Goal: Task Accomplishment & Management: Manage account settings

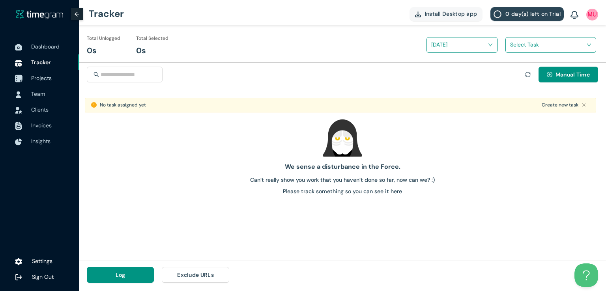
click at [48, 78] on span "Projects" at bounding box center [41, 78] width 21 height 7
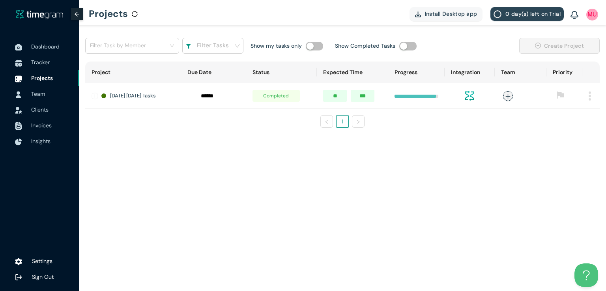
click at [589, 97] on img at bounding box center [590, 96] width 2 height 9
click at [574, 132] on span "Delete" at bounding box center [580, 132] width 17 height 9
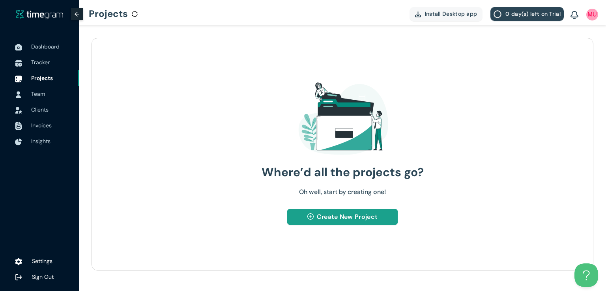
click at [350, 219] on span "Create New Project" at bounding box center [347, 217] width 61 height 10
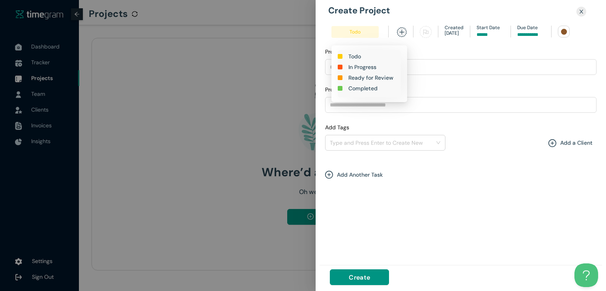
click at [358, 66] on h1 "In Progress" at bounding box center [363, 67] width 28 height 9
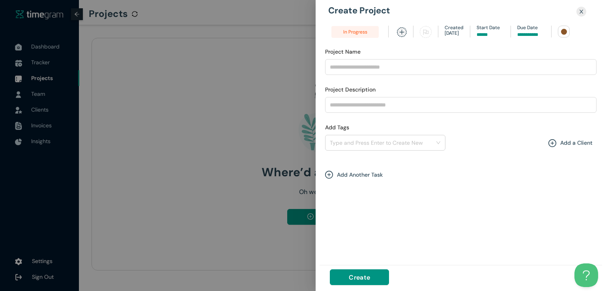
click at [520, 32] on input at bounding box center [532, 35] width 28 height 8
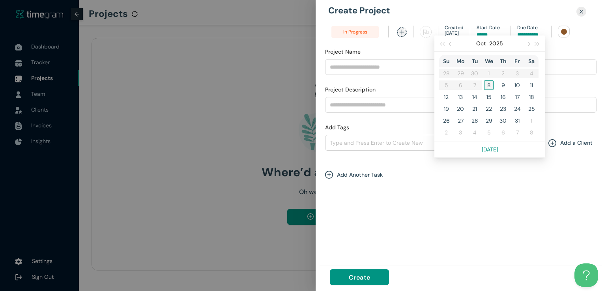
type input "*****"
click at [484, 86] on div "8" at bounding box center [488, 85] width 9 height 9
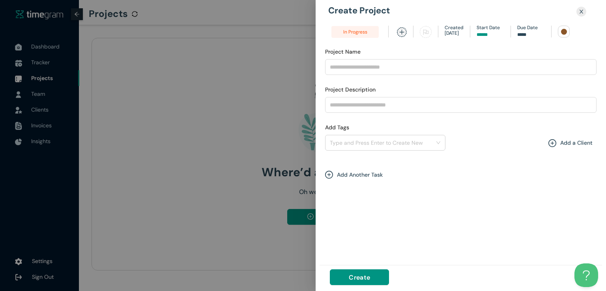
click at [564, 32] on div at bounding box center [564, 32] width 6 height 6
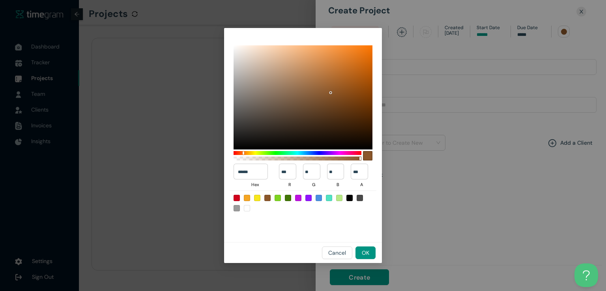
click at [289, 196] on div at bounding box center [288, 198] width 6 height 6
type input "******"
type input "**"
type input "***"
type input "*"
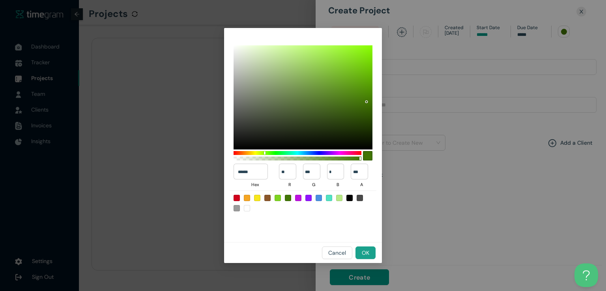
click at [367, 251] on span "OK" at bounding box center [366, 253] width 8 height 9
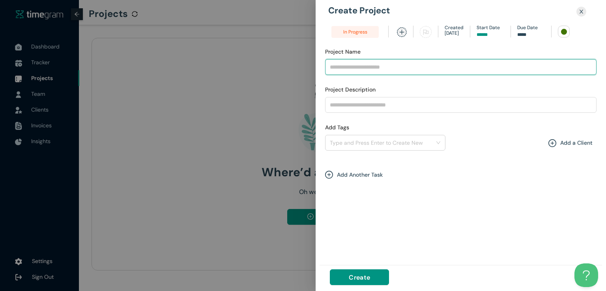
click at [364, 69] on input "Project Name" at bounding box center [461, 67] width 272 height 16
type input "**********"
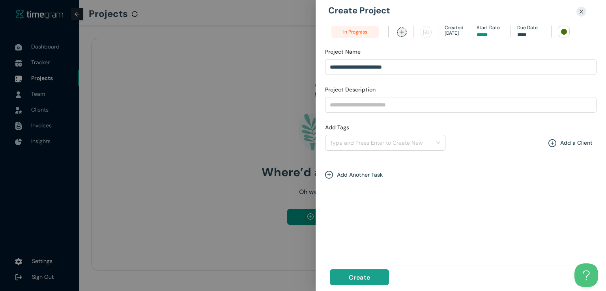
click at [358, 274] on span "Create" at bounding box center [359, 278] width 21 height 10
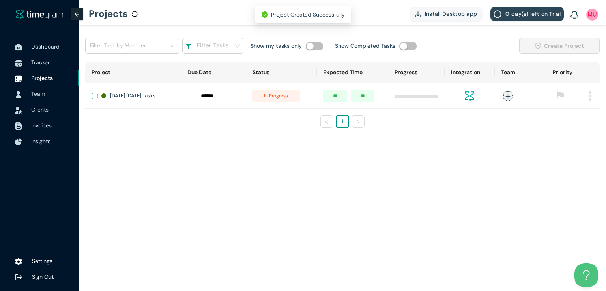
click at [96, 95] on button "Expand row" at bounding box center [95, 96] width 6 height 6
click at [125, 121] on span "+ New Task" at bounding box center [123, 119] width 22 height 6
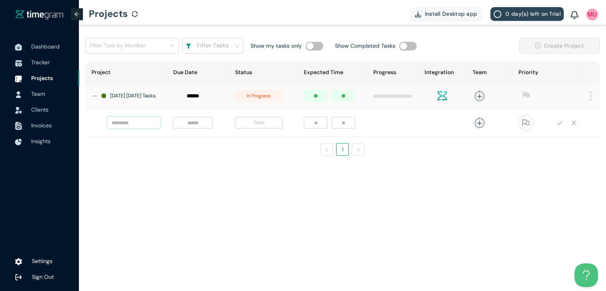
click at [130, 125] on input "text" at bounding box center [133, 123] width 53 height 12
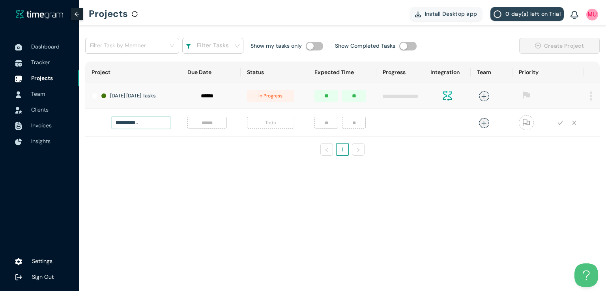
scroll to position [0, 56]
type input "**********"
click at [200, 126] on input at bounding box center [207, 122] width 30 height 9
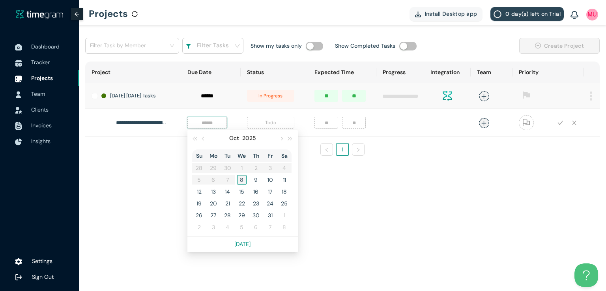
type input "*****"
click at [237, 184] on div "8" at bounding box center [241, 179] width 9 height 9
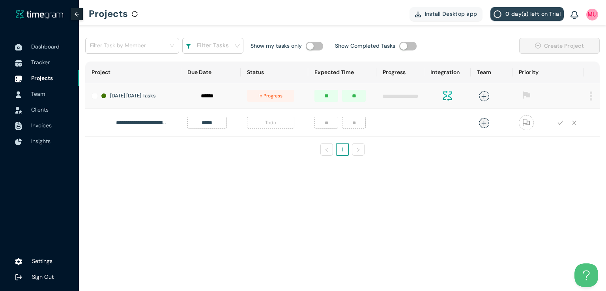
click at [266, 129] on span "Todo" at bounding box center [270, 123] width 47 height 12
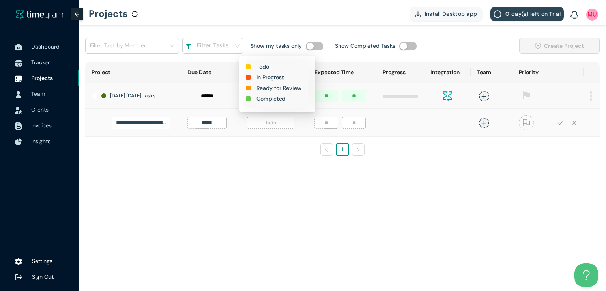
click at [272, 75] on h1 "In Progress" at bounding box center [271, 77] width 28 height 9
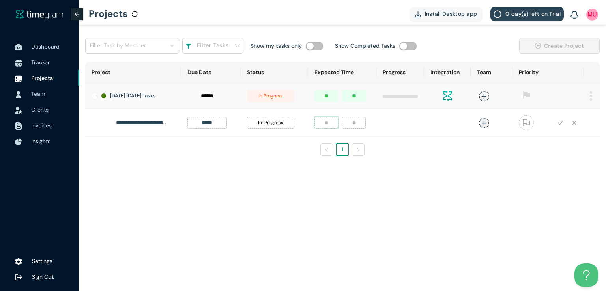
click at [324, 129] on input "number" at bounding box center [327, 123] width 24 height 12
type input "*"
type input "**"
click at [483, 126] on icon "plus" at bounding box center [484, 123] width 6 height 6
click at [415, 176] on div "[DEMOGRAPHIC_DATA][PERSON_NAME]" at bounding box center [422, 179] width 60 height 8
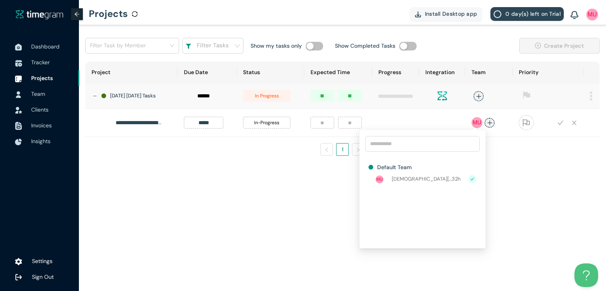
click at [587, 161] on div "**********" at bounding box center [342, 112] width 515 height 101
click at [561, 124] on icon "check" at bounding box center [561, 123] width 6 height 6
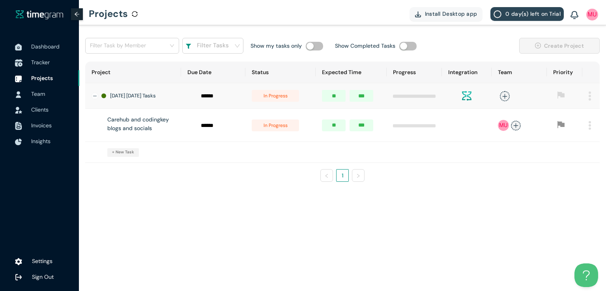
click at [43, 62] on span "Tracker" at bounding box center [40, 62] width 19 height 7
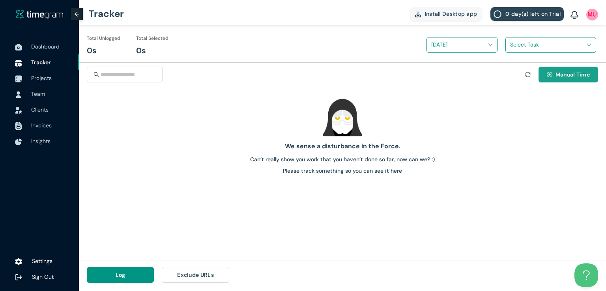
click at [562, 78] on span "Manual Time" at bounding box center [573, 74] width 34 height 9
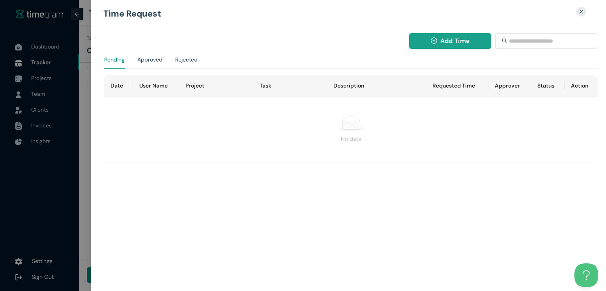
click at [434, 43] on icon "plus-circle" at bounding box center [434, 41] width 6 height 6
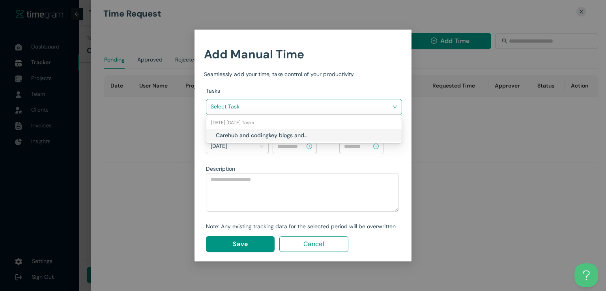
click at [385, 106] on input "search" at bounding box center [301, 107] width 181 height 12
click at [282, 135] on h1 "Carehub and codingkey blogs and socials" at bounding box center [262, 135] width 93 height 9
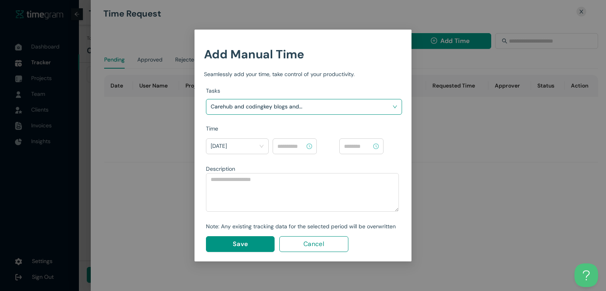
click at [294, 150] on input at bounding box center [292, 146] width 28 height 9
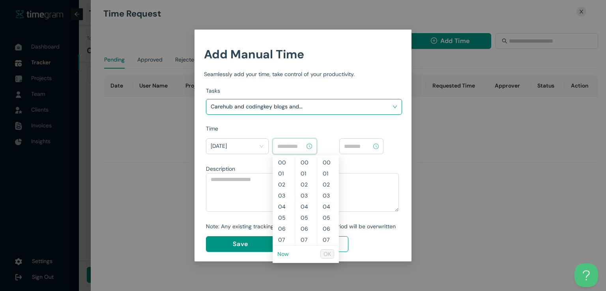
click at [284, 255] on link "Now" at bounding box center [283, 254] width 11 height 7
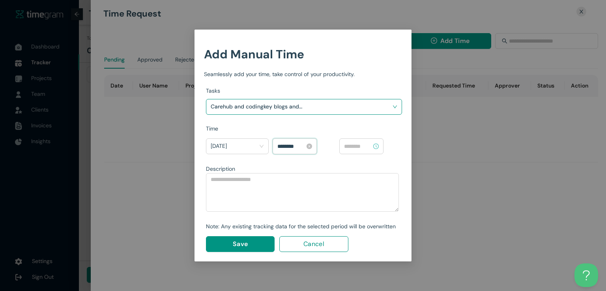
click at [282, 146] on input "********" at bounding box center [292, 146] width 28 height 9
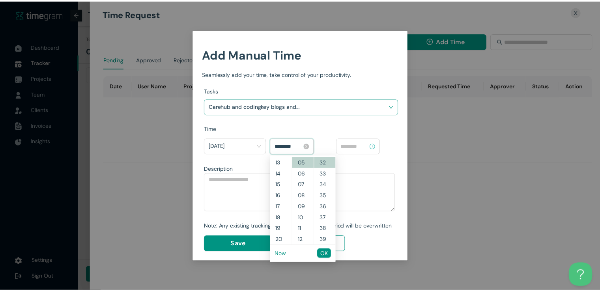
scroll to position [99, 0]
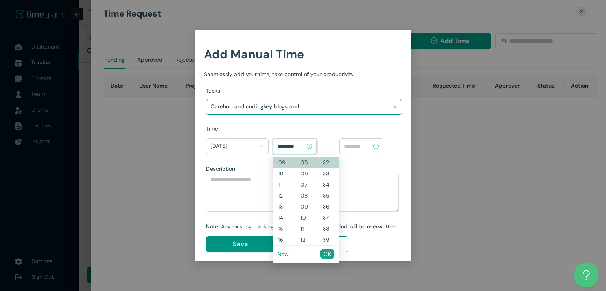
click at [325, 254] on span "OK" at bounding box center [328, 254] width 8 height 9
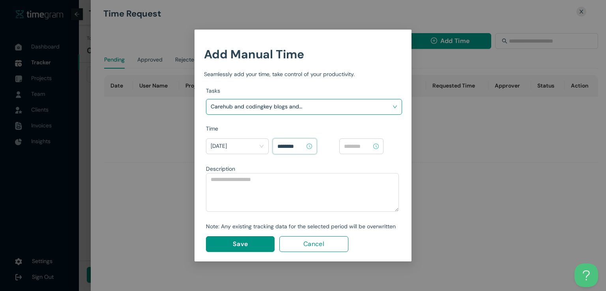
type input "********"
click at [363, 142] on input at bounding box center [358, 146] width 28 height 9
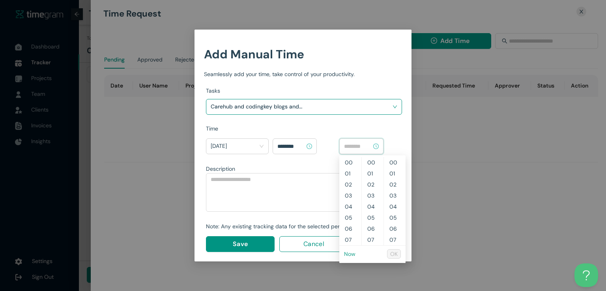
click at [347, 253] on link "Now" at bounding box center [349, 254] width 11 height 7
type input "********"
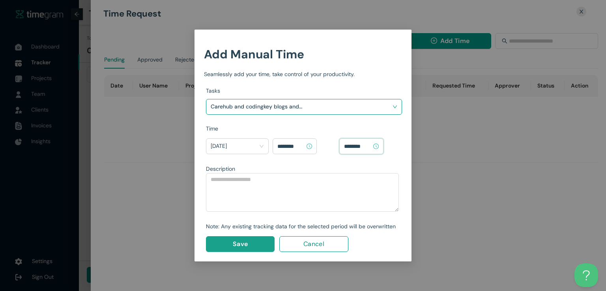
click at [242, 244] on span "Save" at bounding box center [240, 244] width 15 height 10
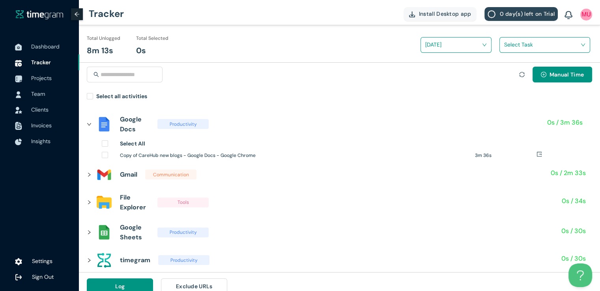
click at [84, 96] on div "Manual Time Select all activities" at bounding box center [340, 83] width 522 height 41
click at [513, 45] on input "search" at bounding box center [543, 45] width 76 height 12
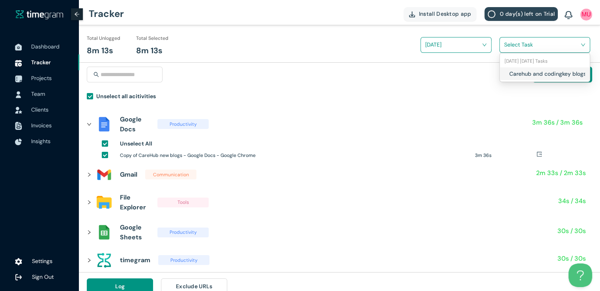
click at [505, 76] on div "Carehub and codingkey blogs and socials" at bounding box center [545, 74] width 90 height 13
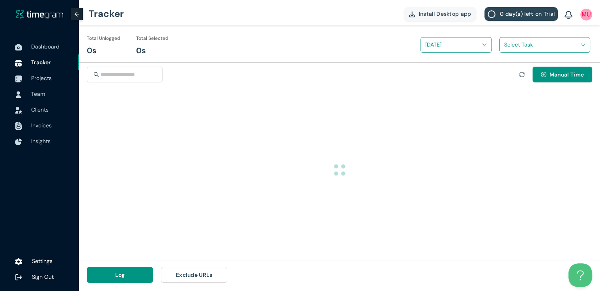
scroll to position [0, 0]
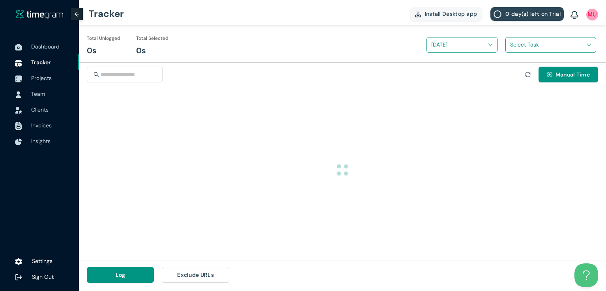
click at [115, 283] on div "Log Exclude URLs" at bounding box center [158, 275] width 158 height 28
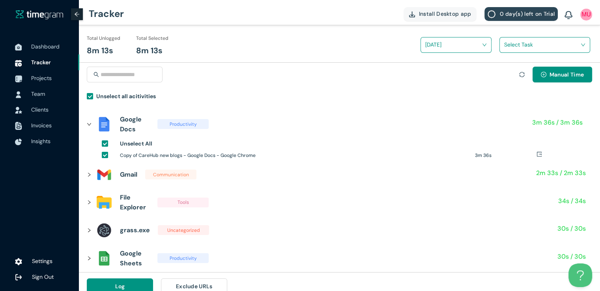
click at [514, 45] on input "search" at bounding box center [543, 45] width 76 height 12
click at [510, 74] on h1 "Carehub and codingkey blogs and socials" at bounding box center [556, 73] width 93 height 9
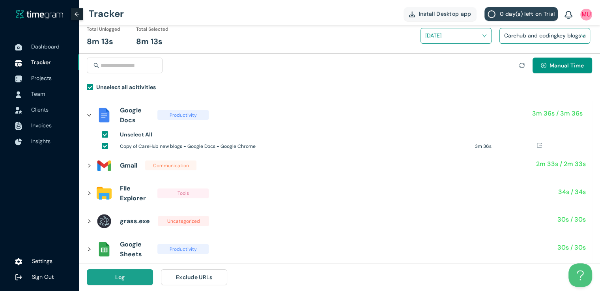
click at [125, 284] on button "Log" at bounding box center [120, 278] width 66 height 16
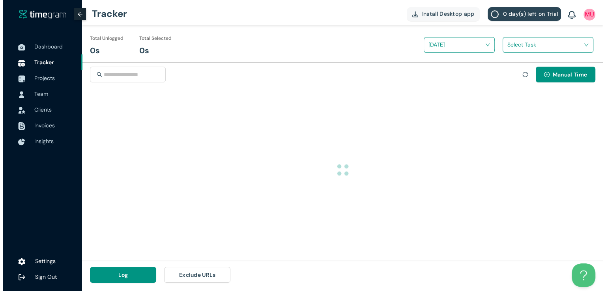
scroll to position [0, 0]
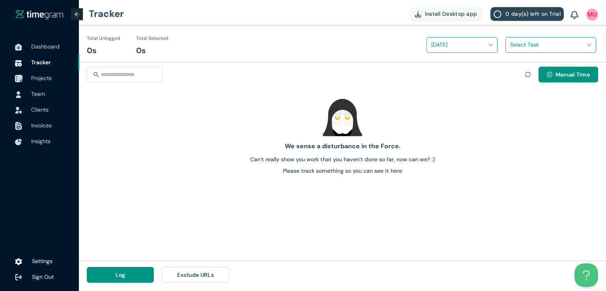
click at [43, 78] on span "Projects" at bounding box center [41, 78] width 21 height 7
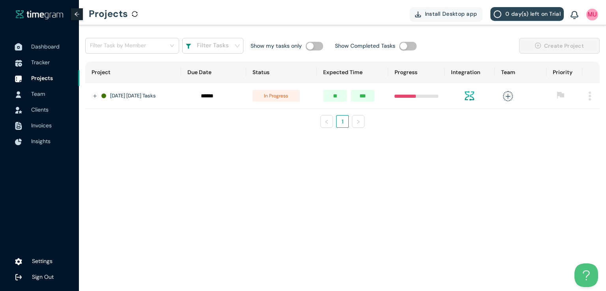
click at [51, 46] on span "Dashboard" at bounding box center [45, 46] width 28 height 7
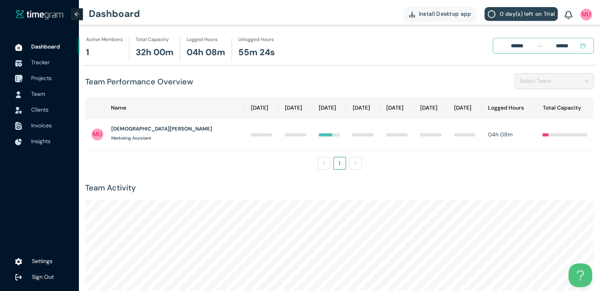
click at [36, 79] on span "Projects" at bounding box center [41, 78] width 21 height 7
